Goal: Ask a question

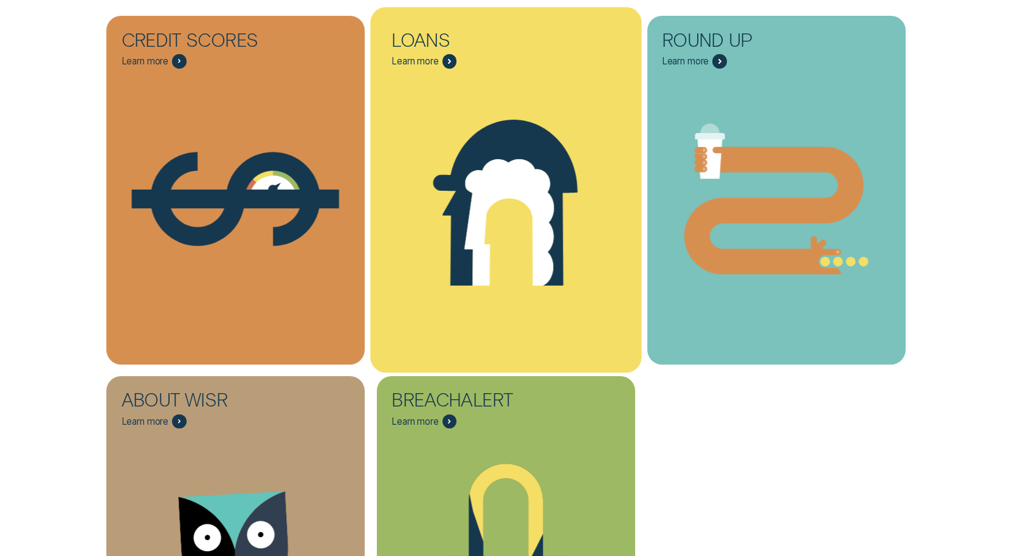
scroll to position [425, 0]
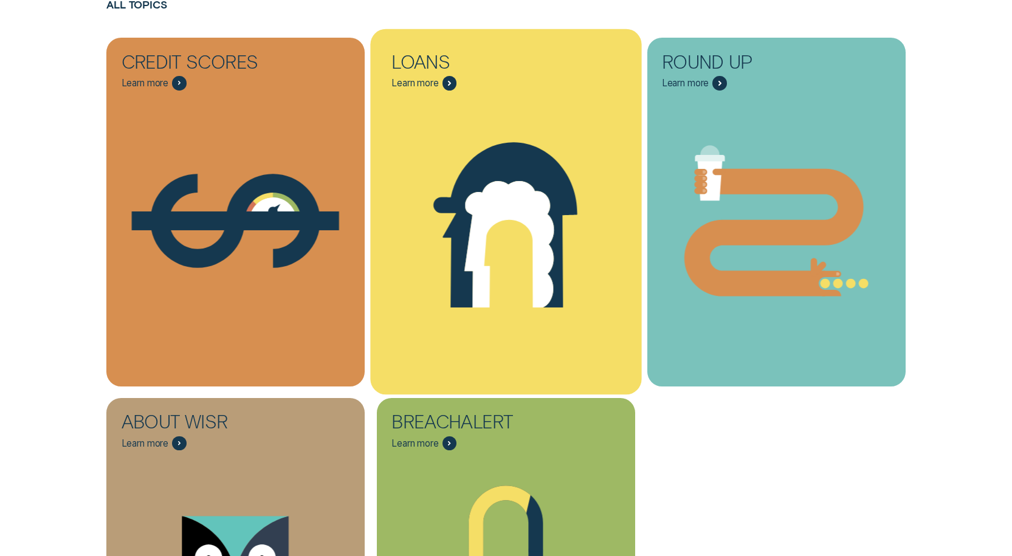
click at [450, 81] on icon "Loans - Learn more" at bounding box center [449, 83] width 3 height 5
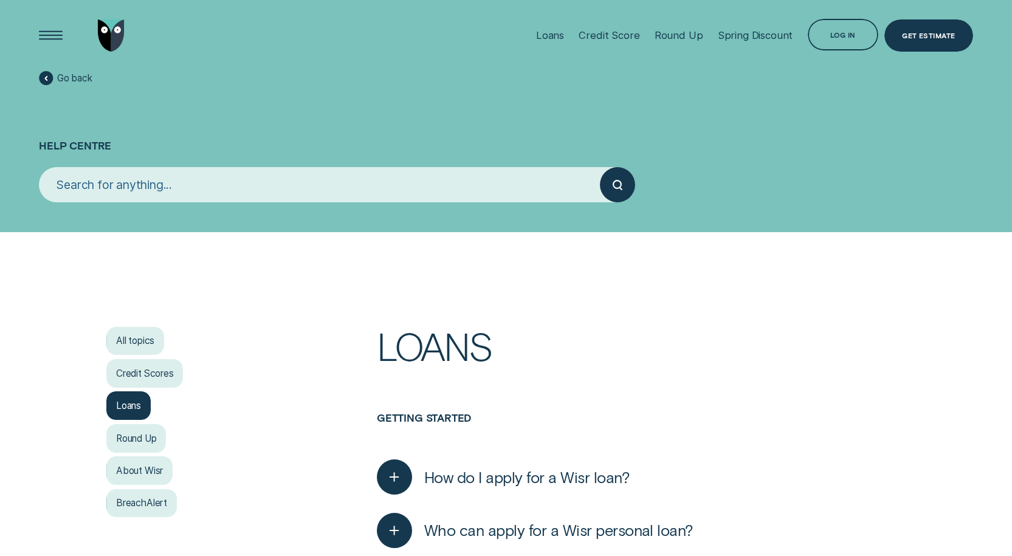
click at [273, 191] on input "search" at bounding box center [319, 184] width 561 height 35
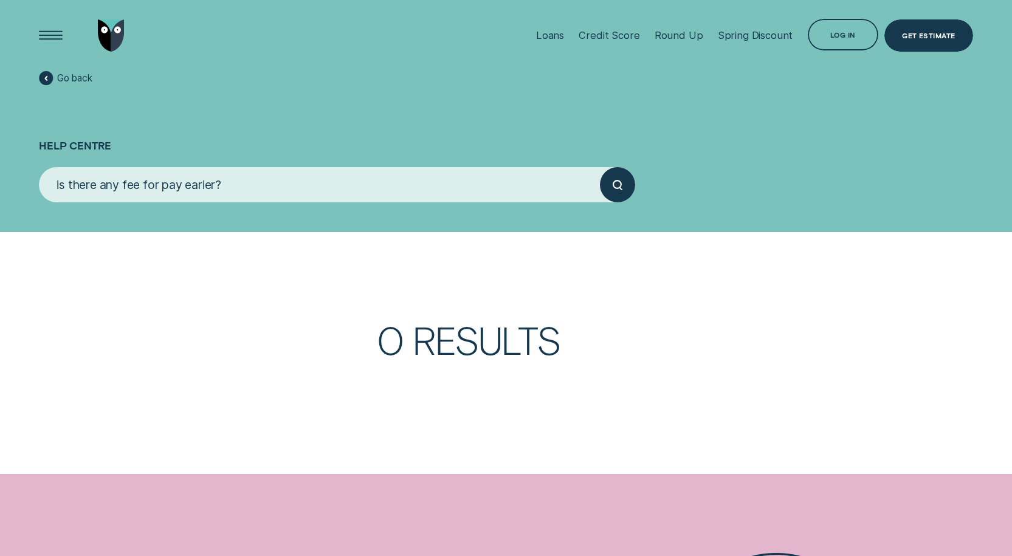
type input "is there any fee for pay earier?"
click at [600, 167] on button "submit" at bounding box center [617, 184] width 35 height 35
click at [621, 188] on icon "submit" at bounding box center [617, 185] width 10 height 10
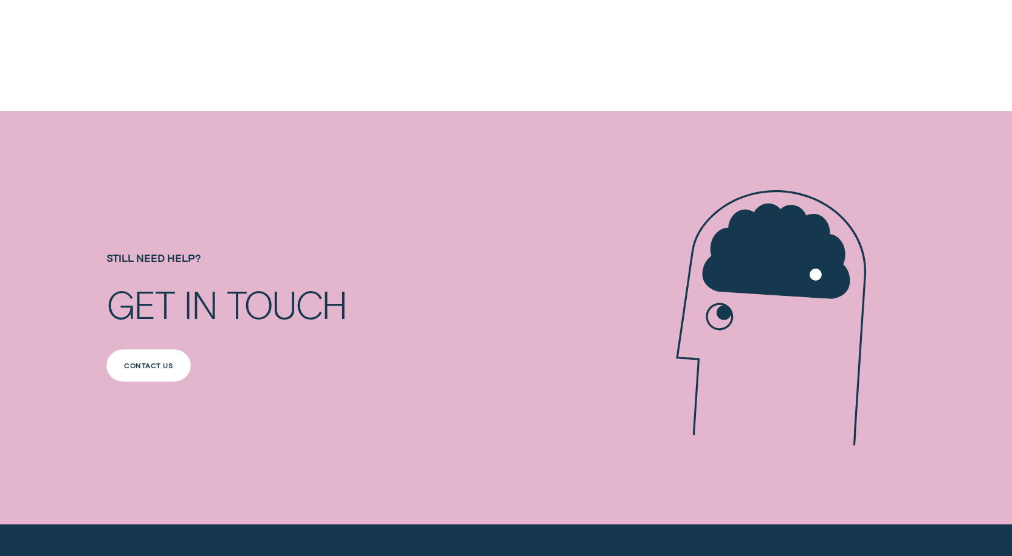
scroll to position [547, 0]
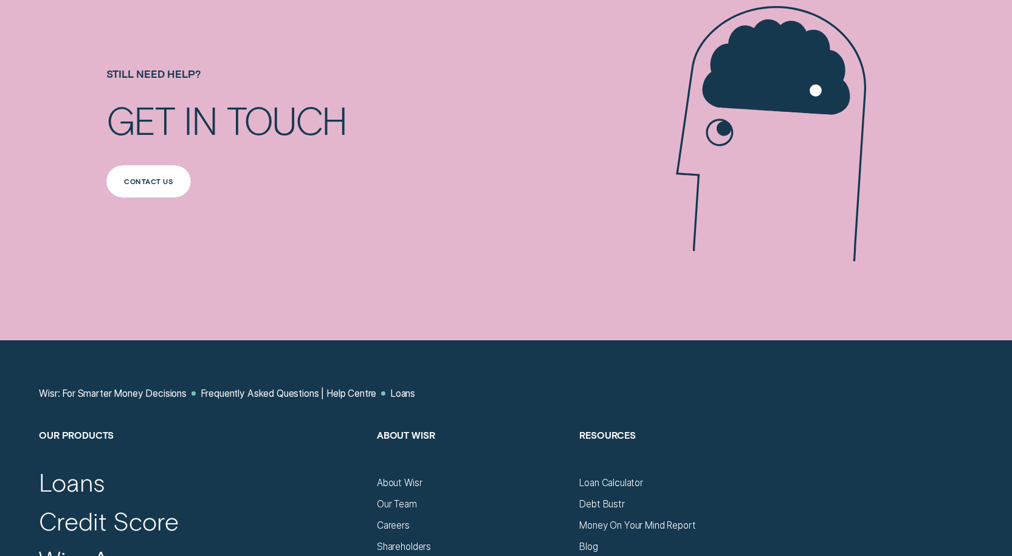
click at [157, 183] on div "Contact us" at bounding box center [148, 181] width 49 height 6
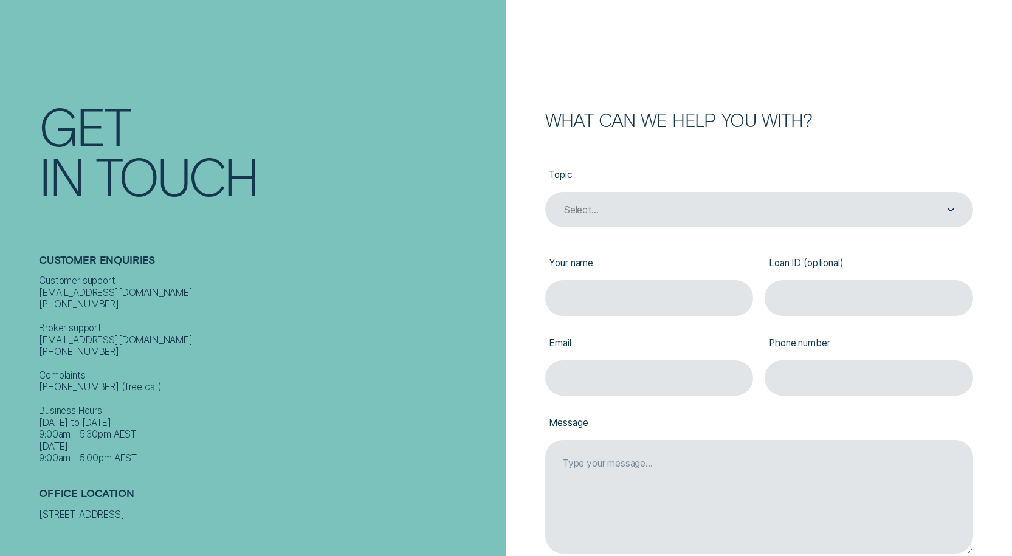
scroll to position [122, 0]
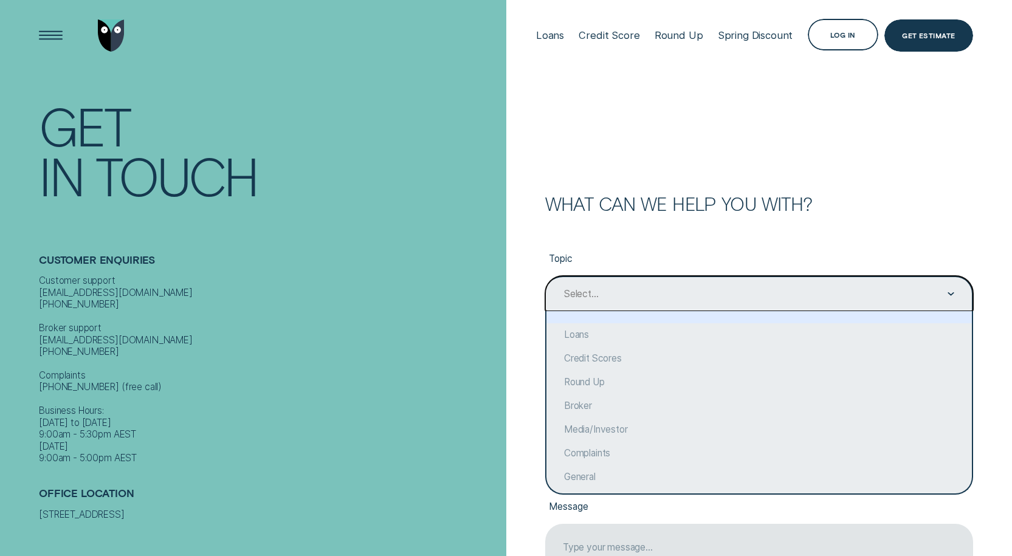
click at [592, 295] on div "Select..." at bounding box center [581, 294] width 35 height 12
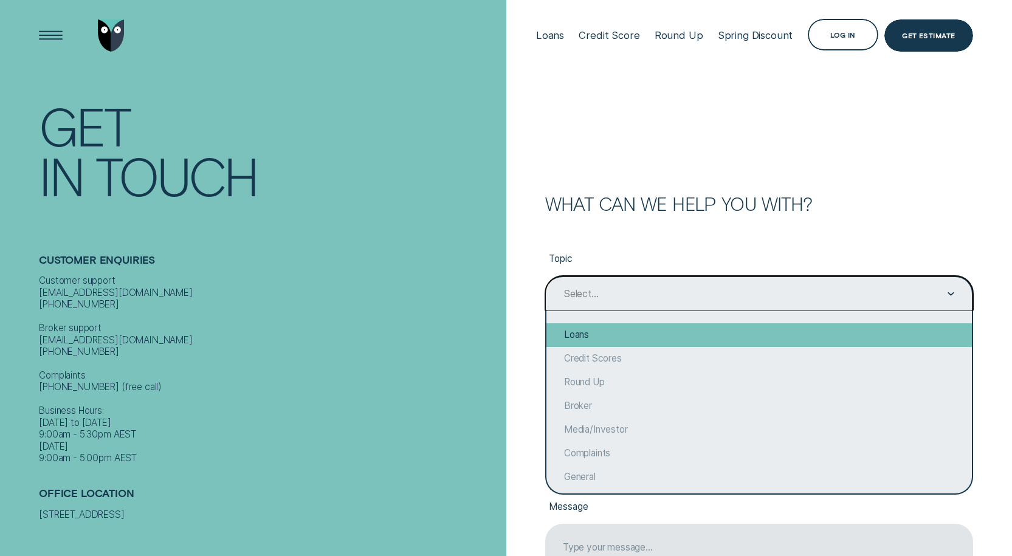
click at [607, 335] on div "Loans" at bounding box center [758, 335] width 425 height 24
type input "Loans"
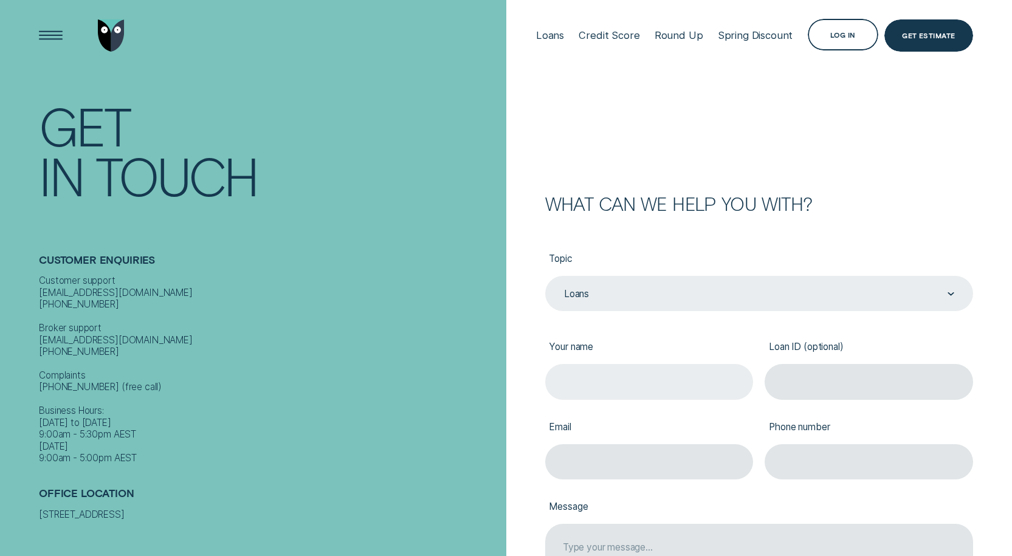
click at [611, 382] on input "Your name" at bounding box center [649, 381] width 208 height 35
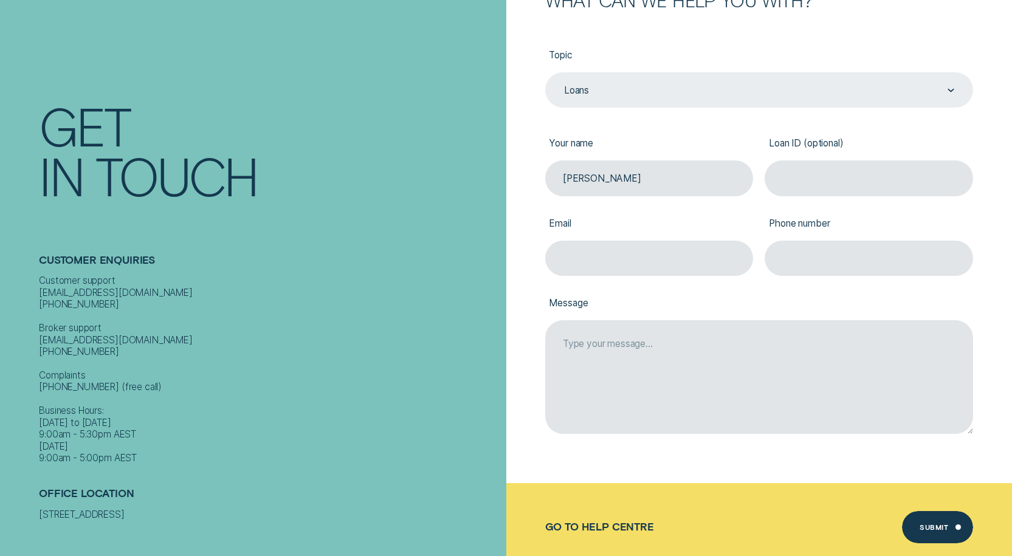
scroll to position [182, 0]
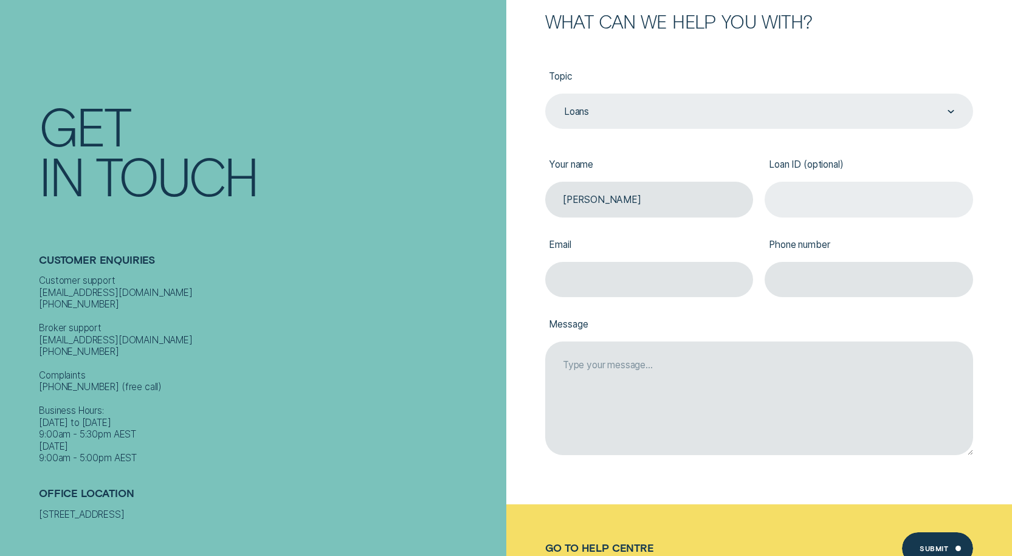
type input "[PERSON_NAME]"
click at [836, 199] on input "Loan ID (optional)" at bounding box center [868, 199] width 208 height 35
paste input "932851"
type input "932851"
click at [622, 283] on input "Email" at bounding box center [649, 279] width 208 height 35
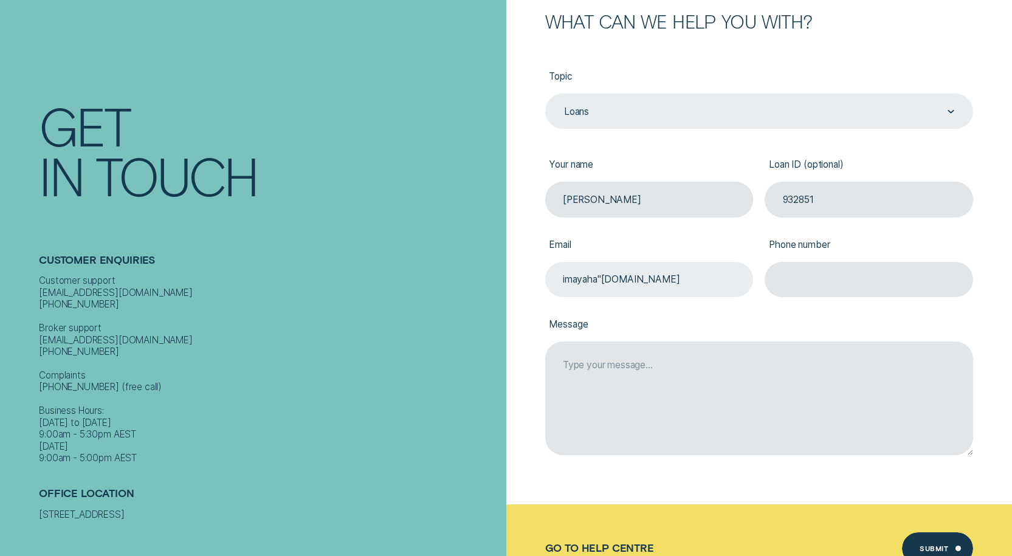
click at [601, 278] on input "imayaha"[DOMAIN_NAME]" at bounding box center [649, 279] width 208 height 35
type input "m"
drag, startPoint x: 680, startPoint y: 273, endPoint x: 659, endPoint y: 280, distance: 22.3
click at [659, 280] on input "Email" at bounding box center [649, 279] width 208 height 35
type input "[EMAIL_ADDRESS][DOMAIN_NAME]"
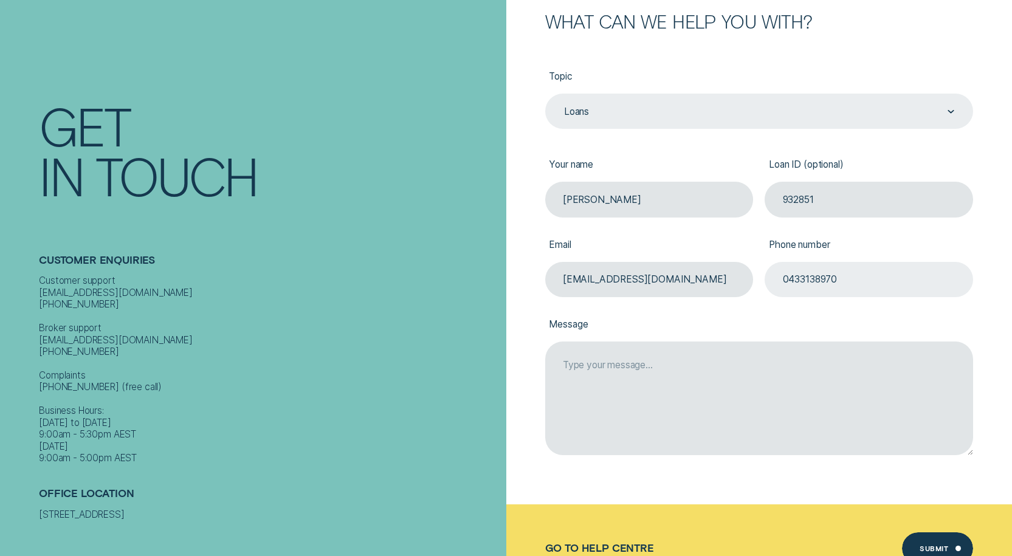
click at [857, 279] on input "0433138970" at bounding box center [868, 279] width 208 height 35
type input "0433240851"
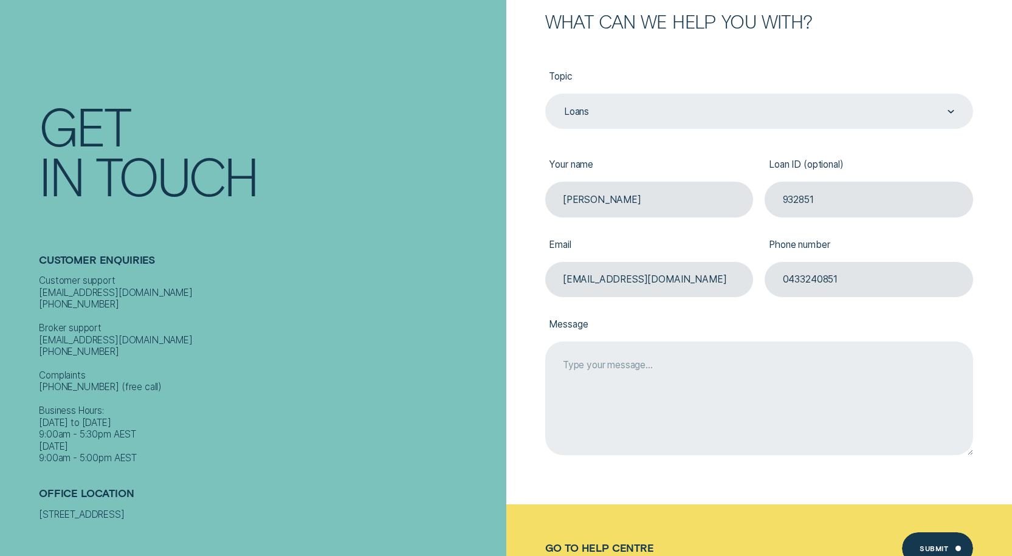
click at [668, 379] on textarea "Message" at bounding box center [759, 398] width 428 height 114
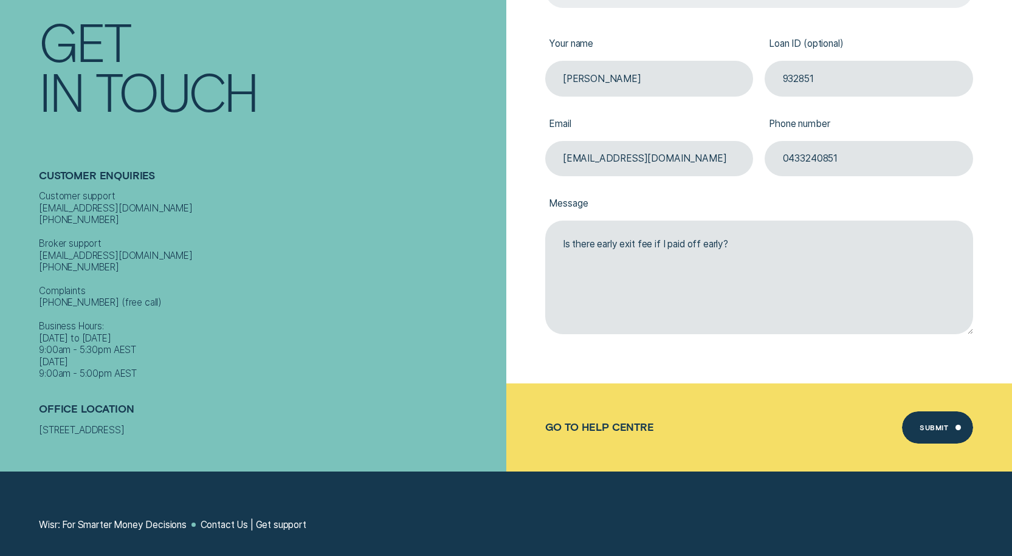
scroll to position [304, 0]
type textarea "Is there early exit fee if I paid off early?"
click at [927, 425] on div "Submit" at bounding box center [933, 428] width 29 height 6
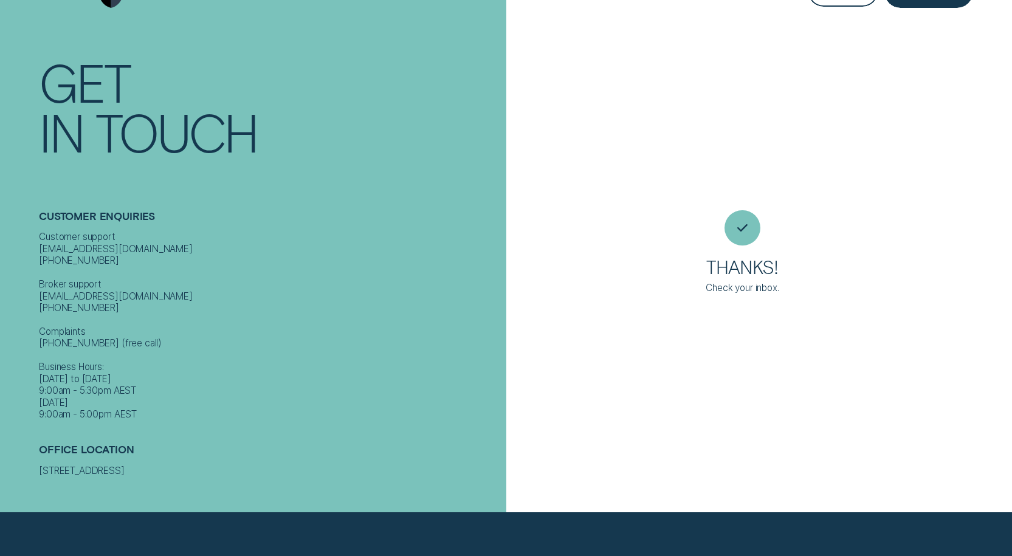
scroll to position [0, 0]
